Goal: Information Seeking & Learning: Learn about a topic

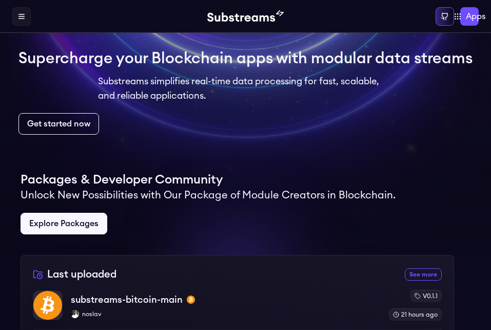
click at [279, 210] on div at bounding box center [238, 205] width 434 height 99
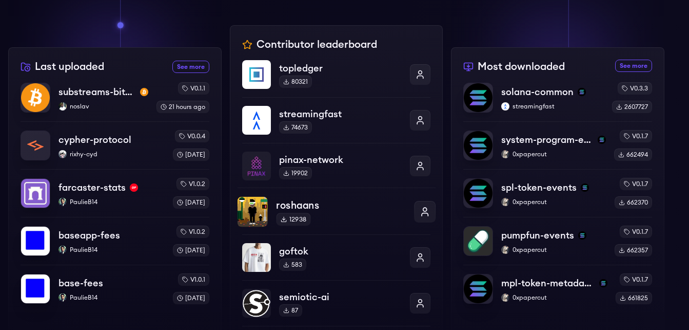
scroll to position [346, 0]
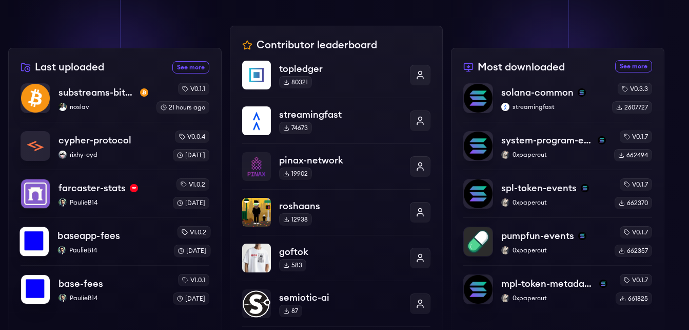
click at [97, 235] on p "baseapp-fees" at bounding box center [88, 235] width 63 height 14
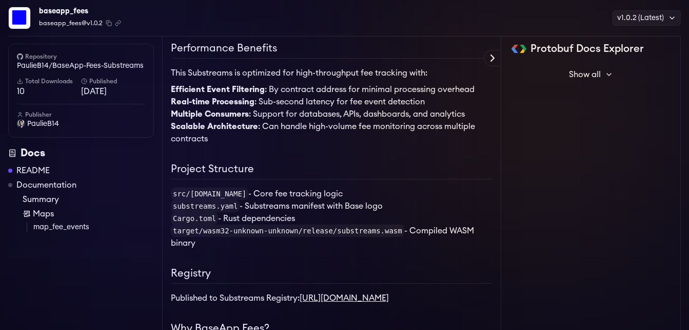
scroll to position [669, 0]
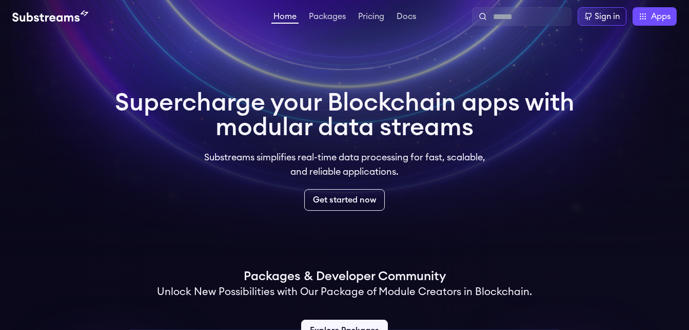
scroll to position [346, 0]
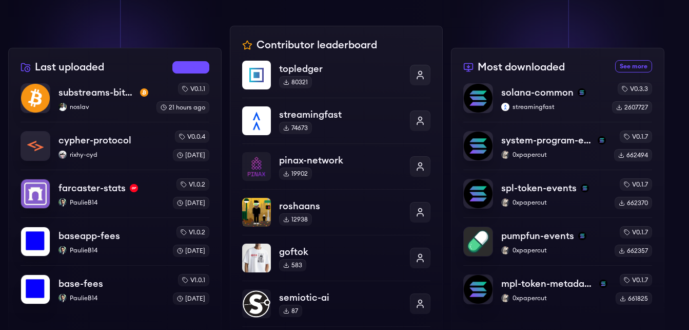
click at [176, 63] on link "See more recently uploaded packages" at bounding box center [190, 67] width 37 height 12
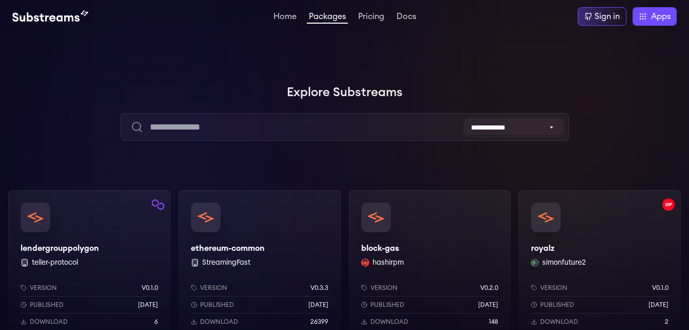
click at [537, 132] on select "**********" at bounding box center [514, 127] width 99 height 16
click at [551, 125] on select "**********" at bounding box center [514, 127] width 99 height 16
click at [592, 126] on div at bounding box center [535, 103] width 308 height 308
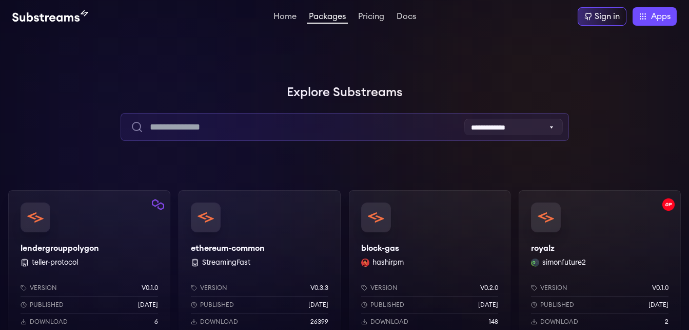
click at [275, 122] on input "text" at bounding box center [345, 127] width 449 height 28
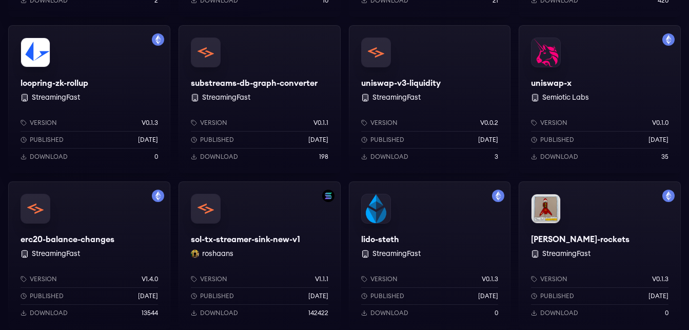
scroll to position [476, 0]
type input "****"
click at [423, 78] on div "uniswap-v3-liquidity StreamingFast Version v0.0.2 Published [DATE] Download 3" at bounding box center [430, 100] width 162 height 148
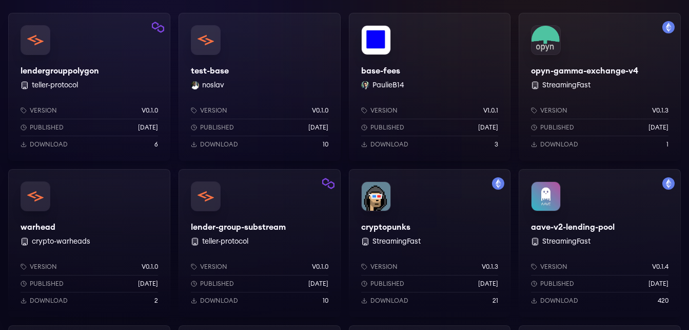
scroll to position [177, 0]
click at [215, 66] on div "test-base noslav Version v0.1.0 Published [DATE] Download 10" at bounding box center [260, 87] width 162 height 148
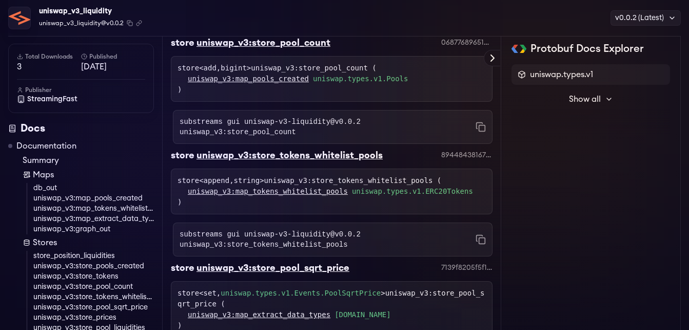
scroll to position [1961, 0]
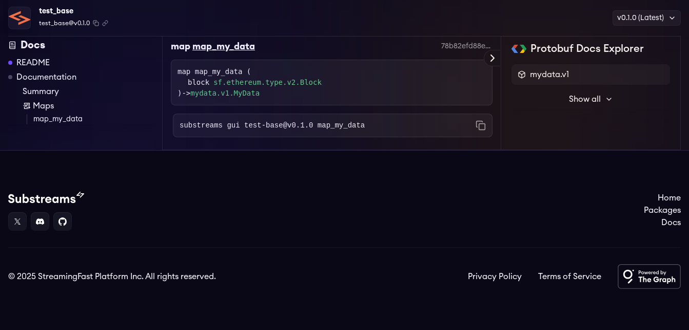
scroll to position [449, 0]
